Goal: Task Accomplishment & Management: Manage account settings

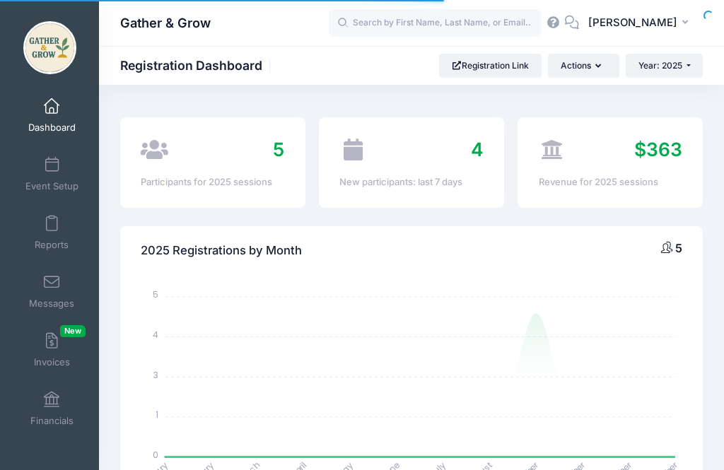
select select
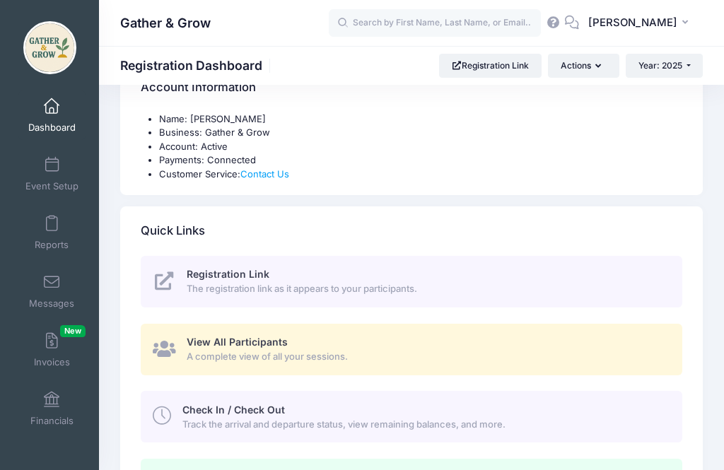
scroll to position [486, 0]
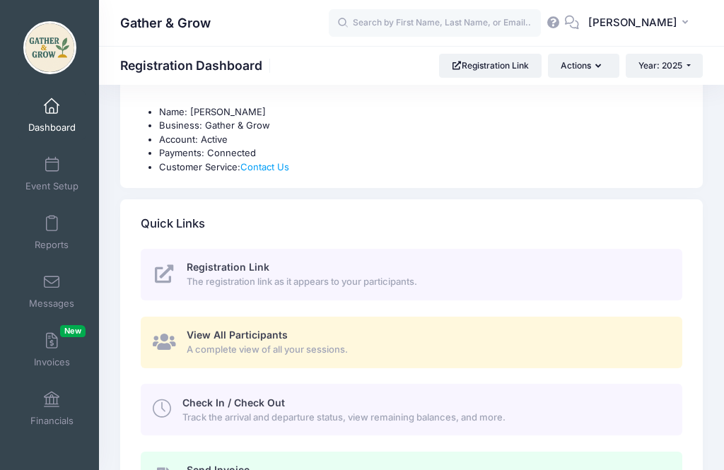
click at [359, 412] on span "Track the arrival and departure status, view remaining balances, and more." at bounding box center [424, 418] width 484 height 14
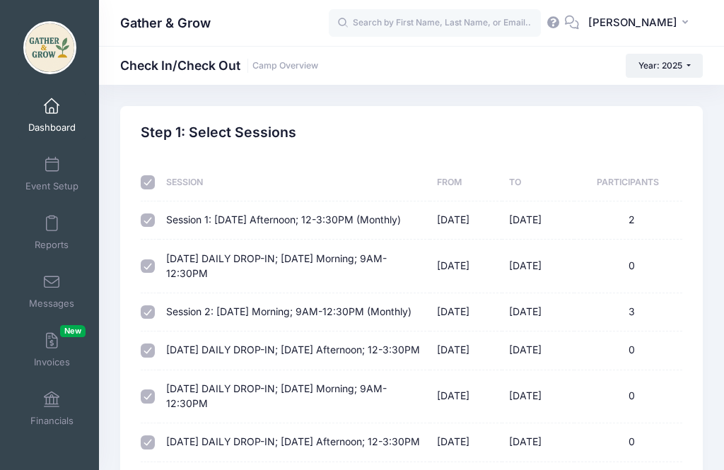
click at [154, 185] on input "checkbox" at bounding box center [148, 182] width 14 height 14
checkbox input "false"
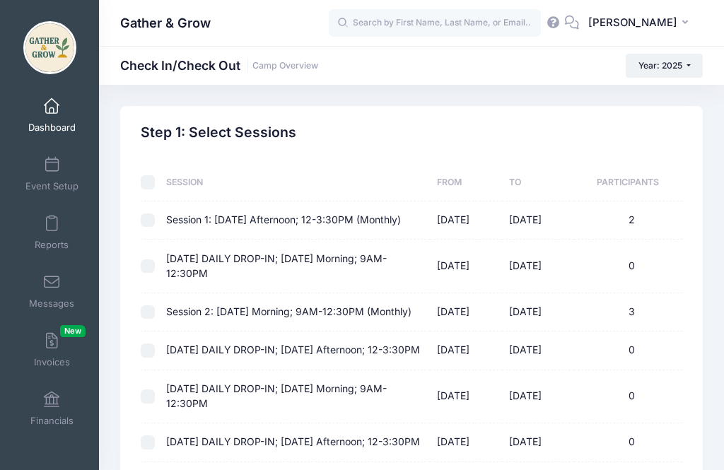
checkbox input "false"
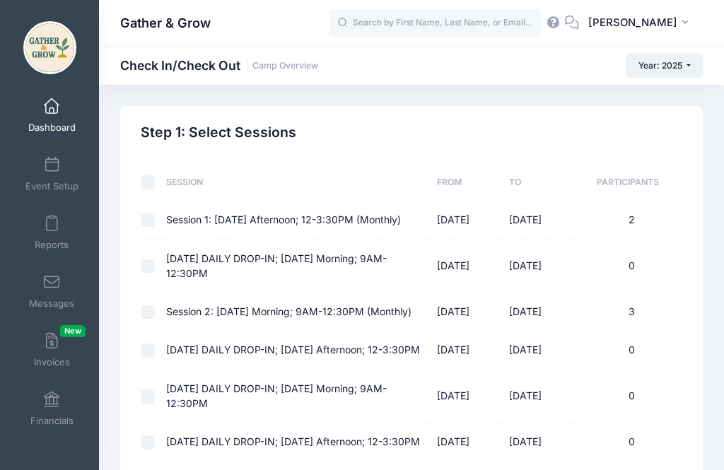
click at [148, 260] on input "checkbox" at bounding box center [148, 267] width 14 height 14
click at [153, 267] on input "checkbox" at bounding box center [148, 267] width 14 height 14
checkbox input "false"
click at [153, 320] on input "checkbox" at bounding box center [148, 313] width 14 height 14
checkbox input "true"
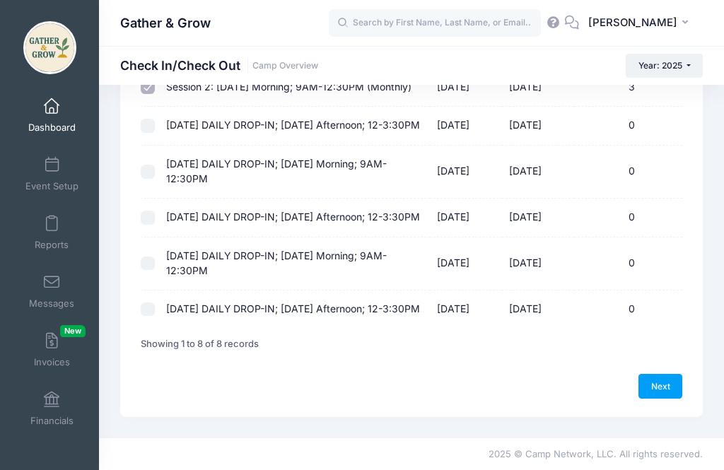
scroll to position [239, 0]
click at [657, 398] on link "Next" at bounding box center [661, 386] width 44 height 24
select select "10"
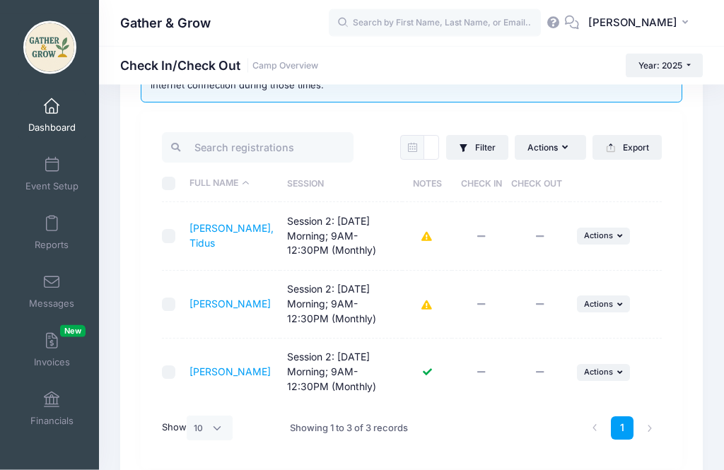
scroll to position [103, 0]
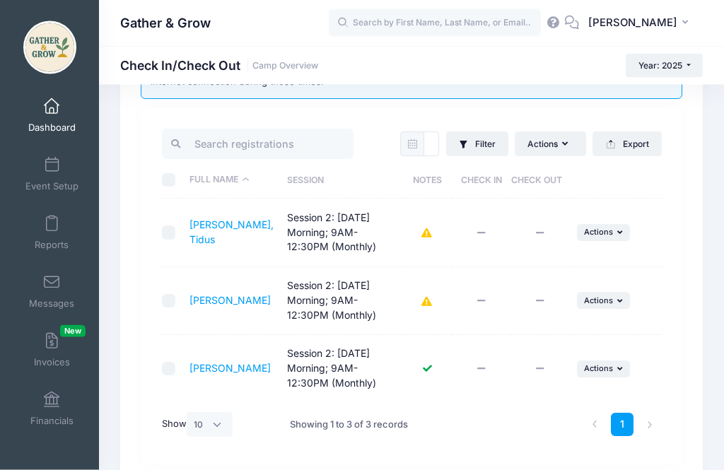
click at [165, 301] on input "checkbox" at bounding box center [169, 302] width 14 height 14
checkbox input "true"
click at [627, 293] on button "... Actions" at bounding box center [604, 301] width 54 height 17
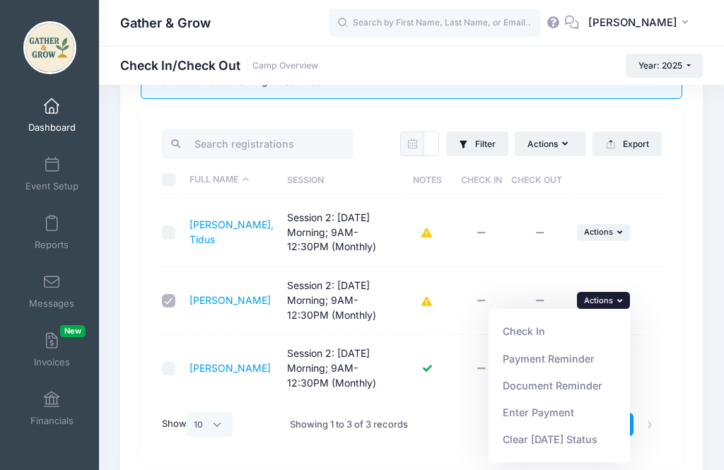
click at [539, 324] on link "Check In" at bounding box center [560, 331] width 128 height 27
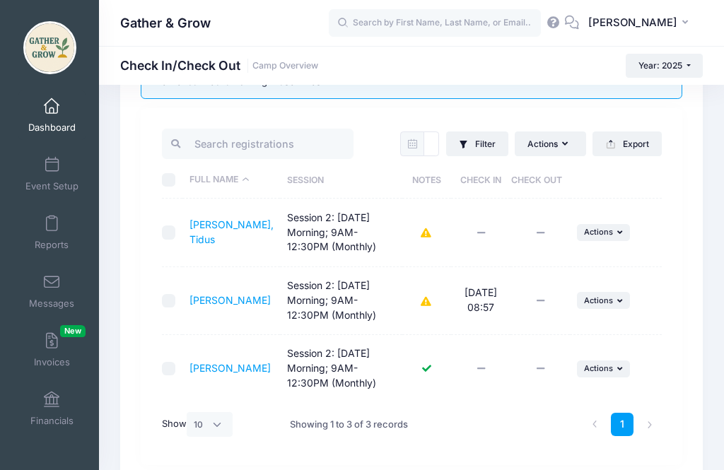
click at [156, 365] on div "09/10/2025 Filter Filter Options Check In/Out Status: Not Checked In Checked In…" at bounding box center [412, 286] width 542 height 357
click at [171, 371] on input "checkbox" at bounding box center [169, 369] width 14 height 14
checkbox input "true"
click at [617, 368] on icon "button" at bounding box center [621, 369] width 8 height 8
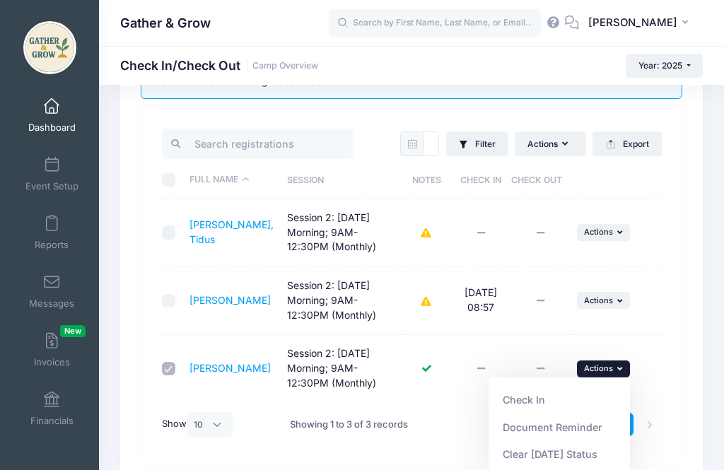
click at [527, 395] on link "Check In" at bounding box center [560, 400] width 128 height 27
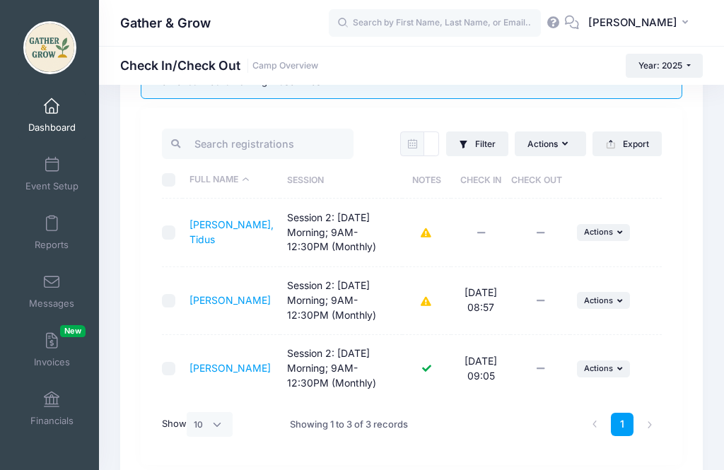
click at [164, 228] on input "checkbox" at bounding box center [169, 233] width 14 height 14
checkbox input "true"
click at [616, 231] on button "... Actions" at bounding box center [604, 232] width 54 height 17
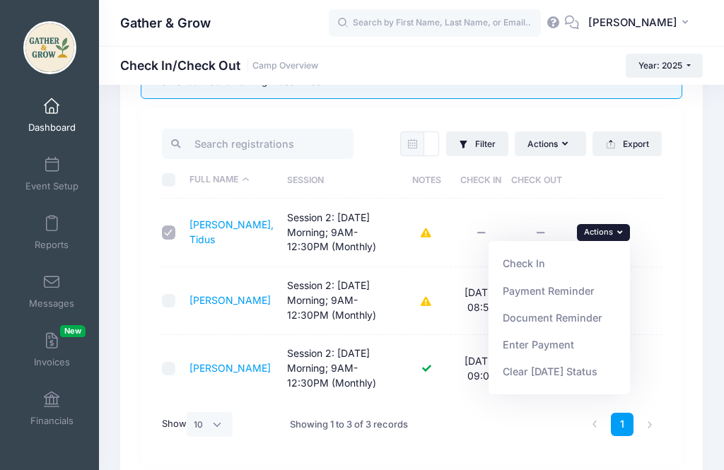
click at [530, 270] on link "Check In" at bounding box center [560, 263] width 128 height 27
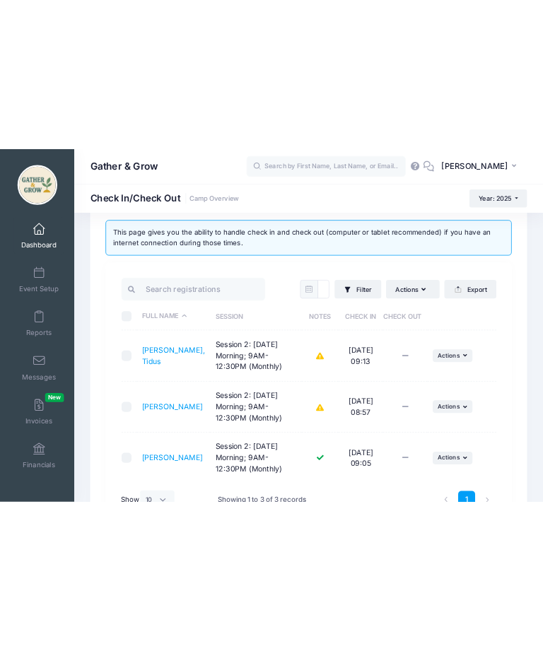
scroll to position [0, 0]
